Goal: Transaction & Acquisition: Purchase product/service

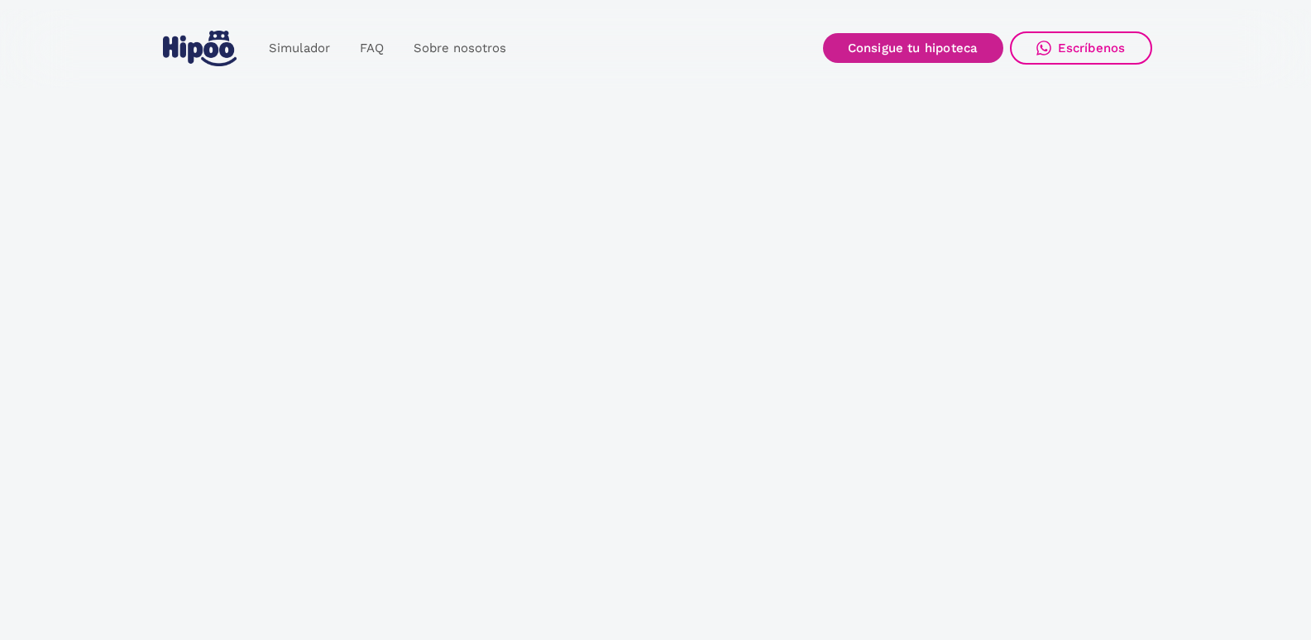
click at [867, 50] on link "Consigue tu hipoteca" at bounding box center [913, 48] width 180 height 30
